Goal: Navigation & Orientation: Find specific page/section

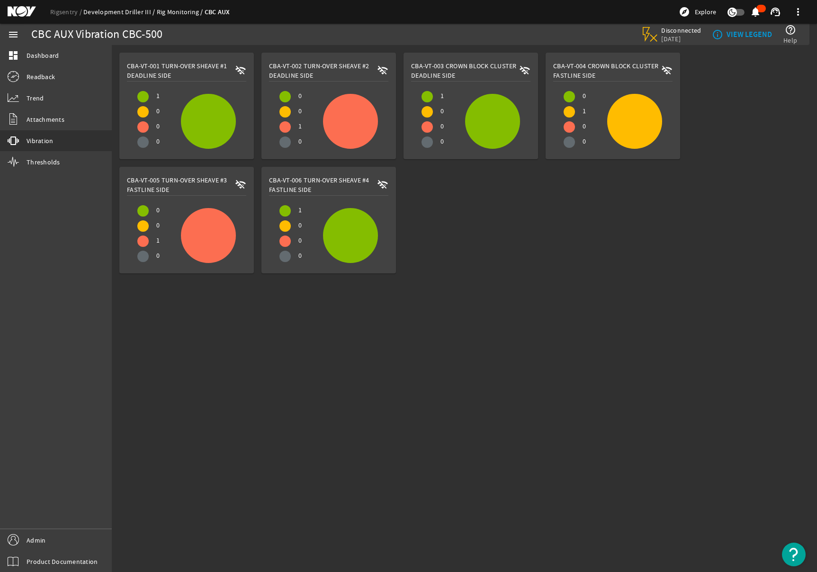
click at [130, 14] on link "Development Driller III" at bounding box center [119, 12] width 73 height 9
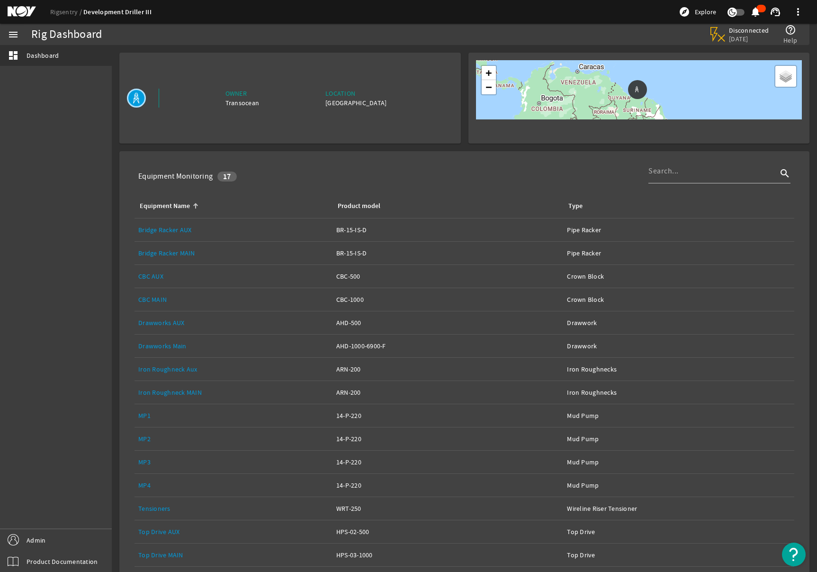
click at [156, 228] on link "Bridge Racker AUX" at bounding box center [164, 229] width 53 height 9
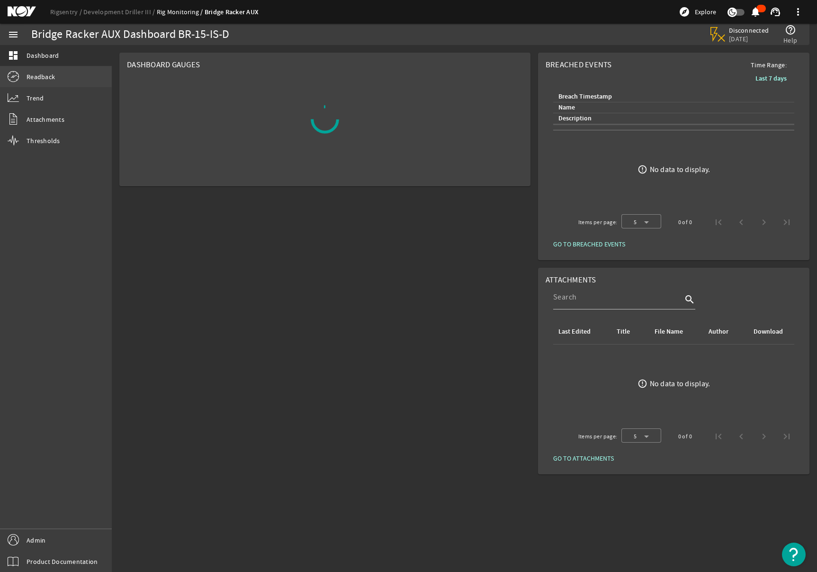
click at [57, 77] on link "Readback" at bounding box center [56, 76] width 112 height 21
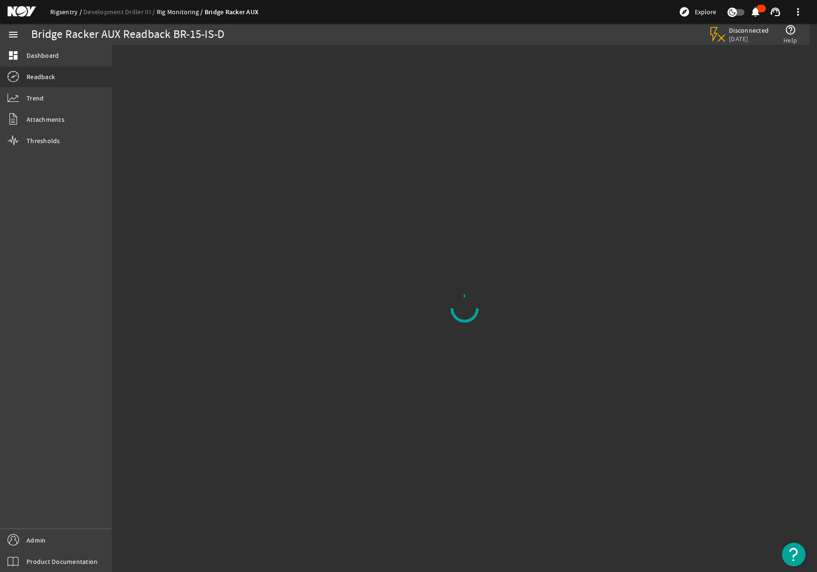
click at [61, 14] on link "Rigsentry" at bounding box center [66, 12] width 33 height 9
